Goal: Find contact information

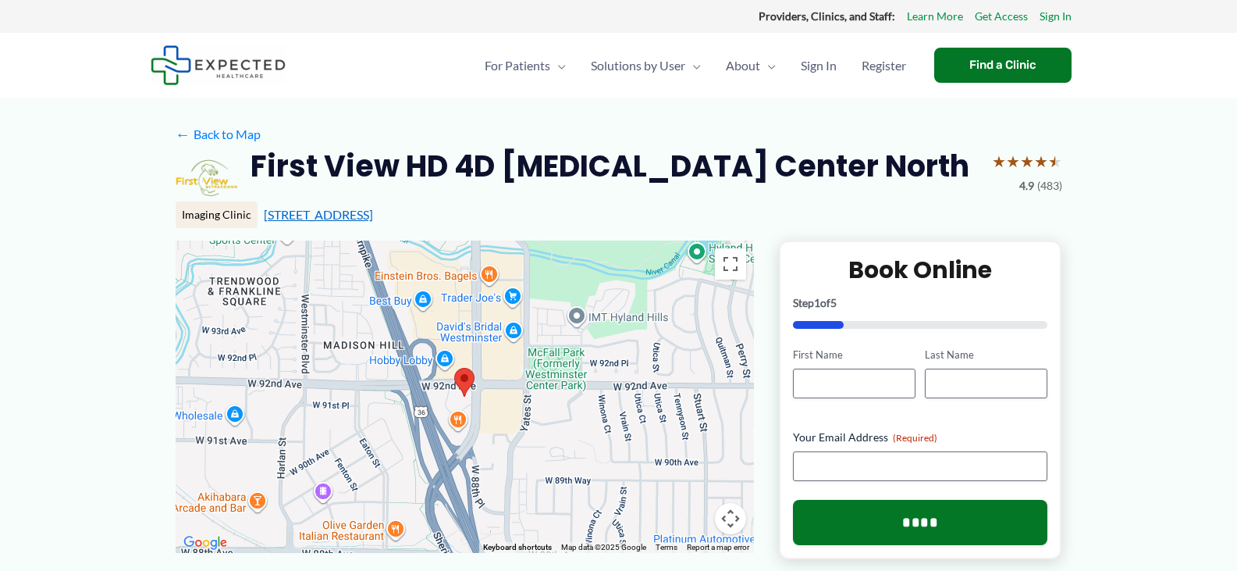
drag, startPoint x: 255, startPoint y: 159, endPoint x: 530, endPoint y: 211, distance: 279.5
click at [530, 211] on div "First View HD 4D 3D Ultrasound Center North ★ ★ ★ ★ ★ 4.9 (483) Imaging Clinic …" at bounding box center [619, 194] width 887 height 94
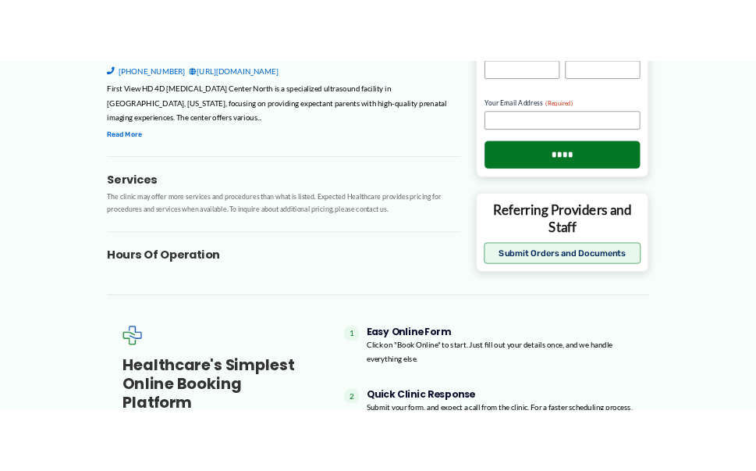
scroll to position [583, 0]
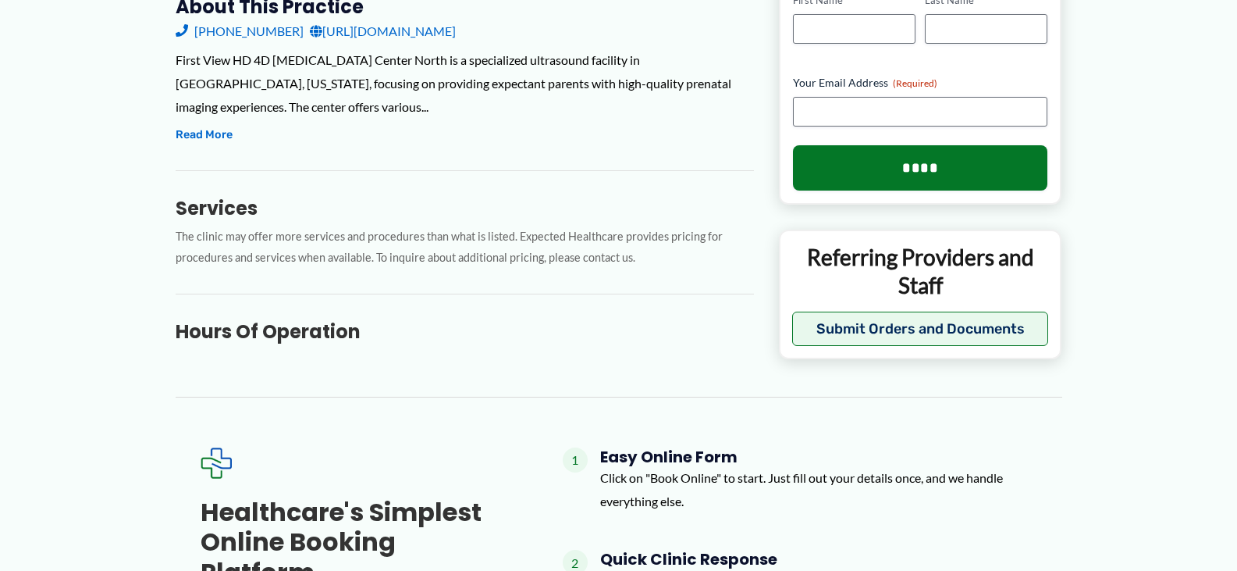
click at [308, 192] on div "Services The clinic may offer more services and procedures than what is listed.…" at bounding box center [465, 219] width 578 height 98
drag, startPoint x: 428, startPoint y: 62, endPoint x: 116, endPoint y: 61, distance: 312.2
click at [116, 61] on div "← Back to Map First View HD 4D 3D Ultrasound Center North ★ ★ ★ ★ ★ 4.9 (483) I…" at bounding box center [618, 285] width 1237 height 1541
copy div "First View HD 4D [MEDICAL_DATA] Center North"
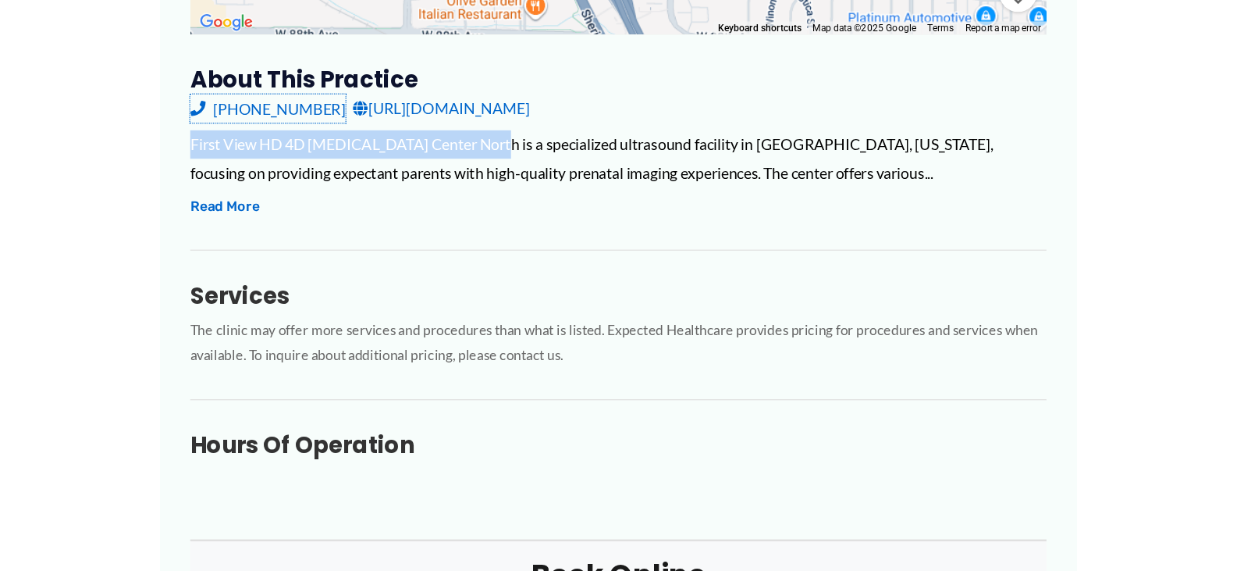
scroll to position [524, 0]
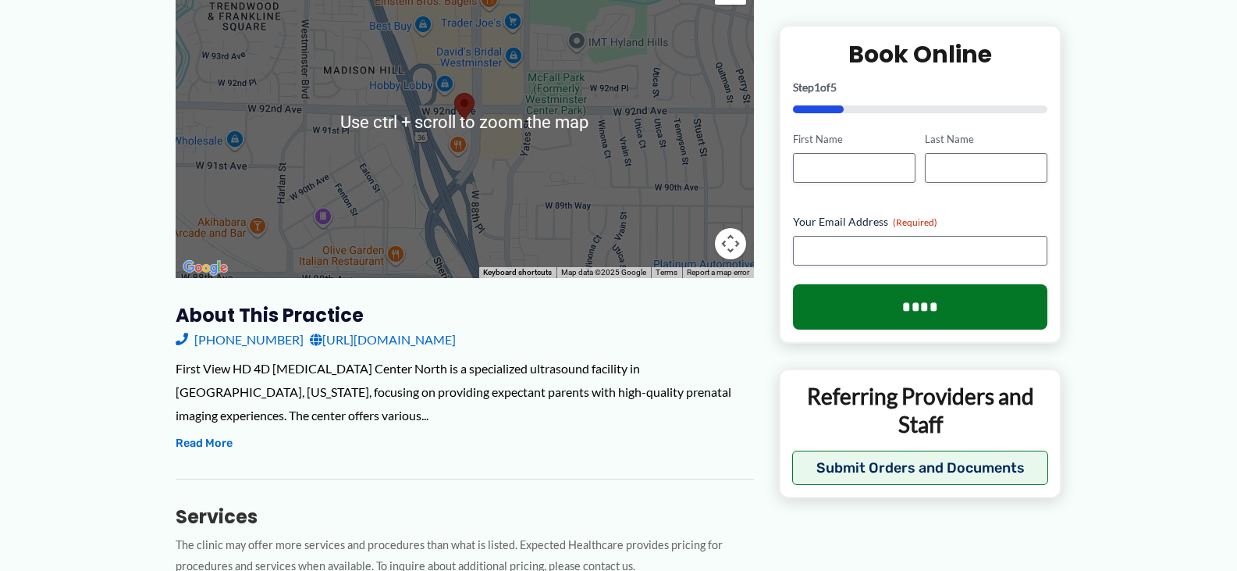
scroll to position [279, 0]
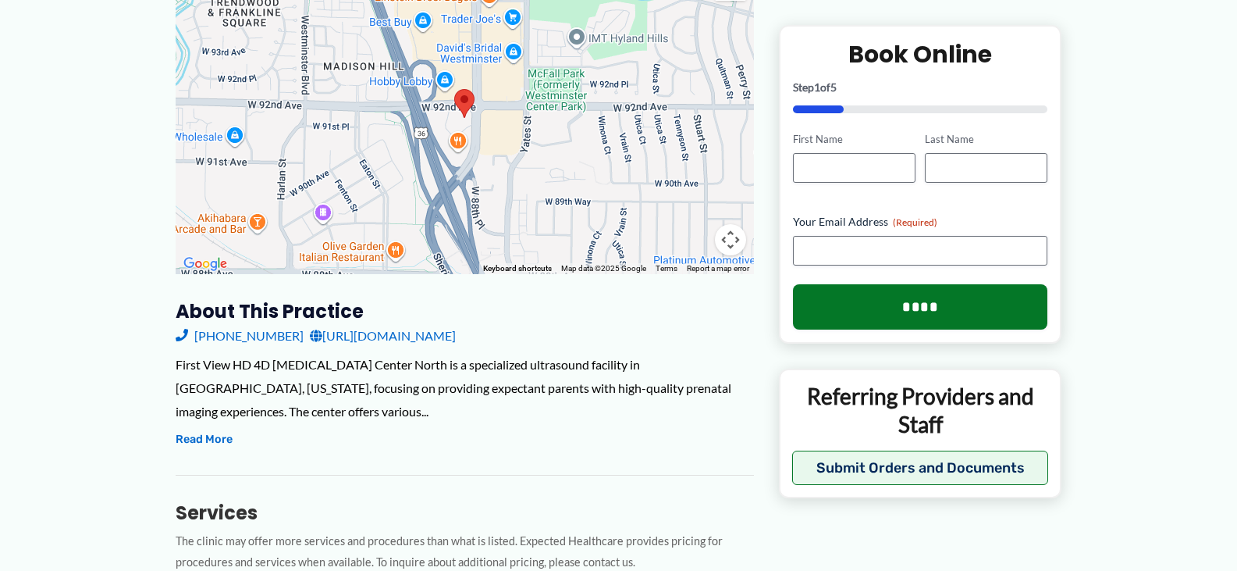
drag, startPoint x: 500, startPoint y: 334, endPoint x: 224, endPoint y: 325, distance: 276.4
click at [224, 325] on div "[PHONE_NUMBER] [URL][DOMAIN_NAME]" at bounding box center [465, 335] width 578 height 23
copy div "[PHONE_NUMBER] [URL][DOMAIN_NAME]"
